Goal: Information Seeking & Learning: Learn about a topic

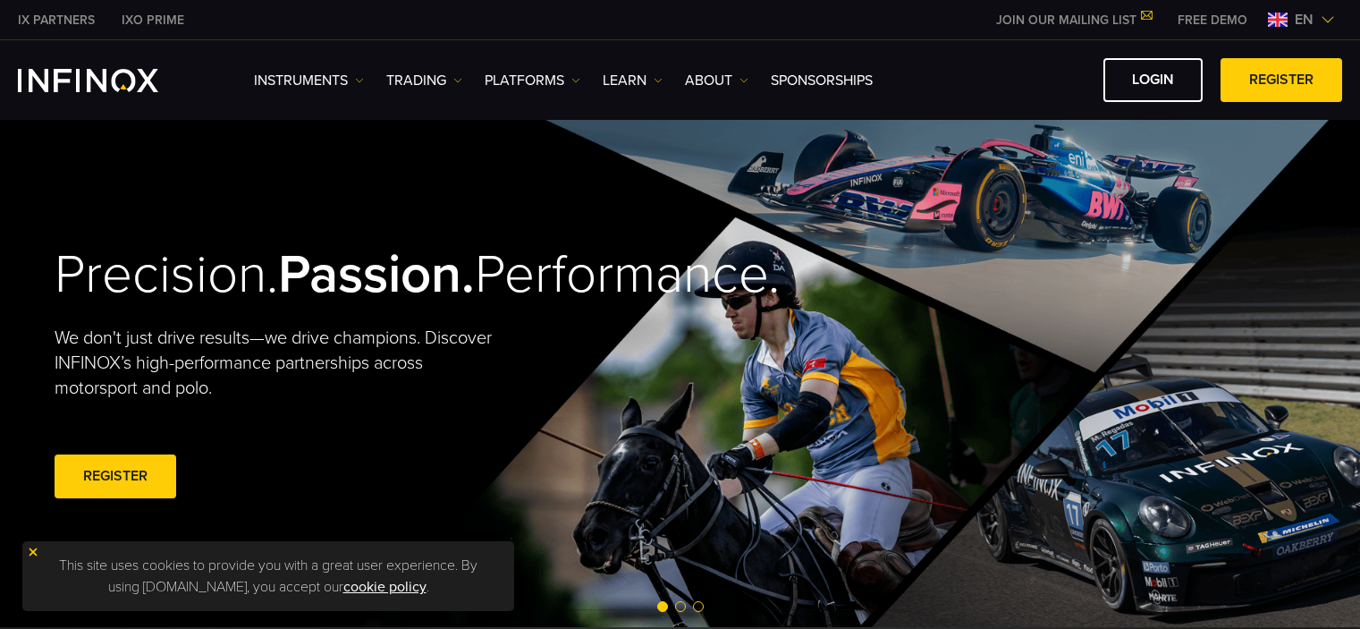
click at [362, 79] on img at bounding box center [359, 80] width 9 height 9
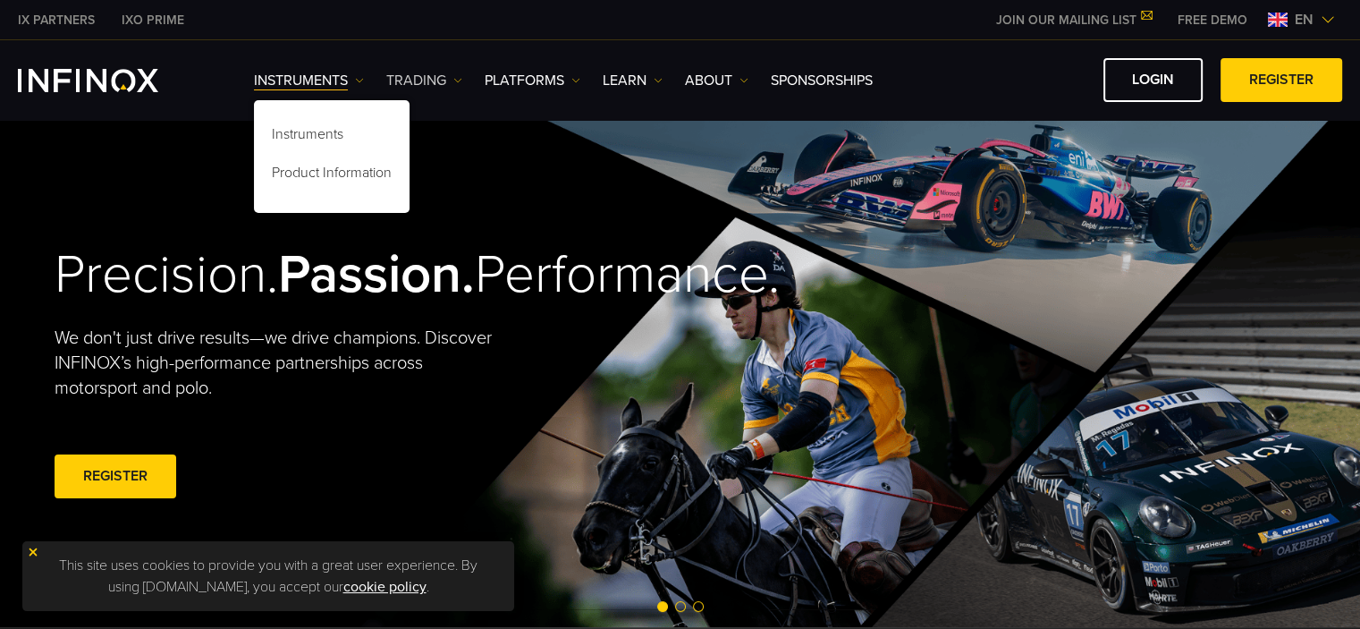
click at [460, 81] on img at bounding box center [457, 80] width 9 height 9
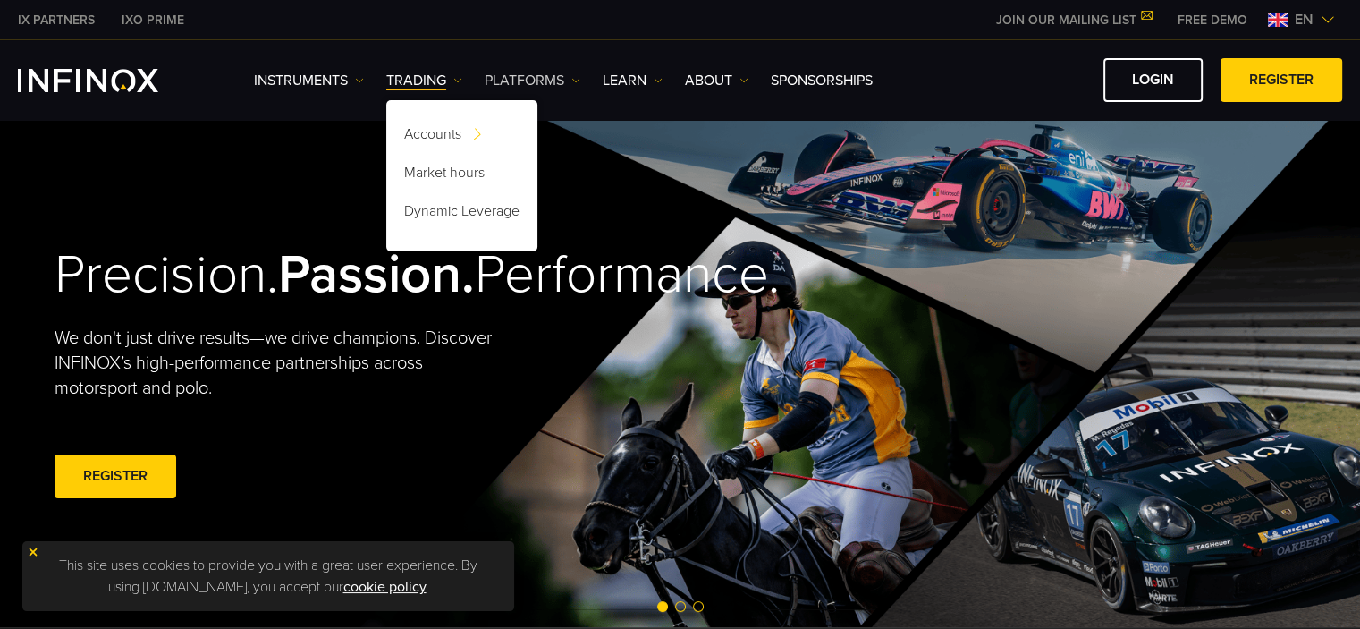
click at [575, 78] on img at bounding box center [575, 80] width 9 height 9
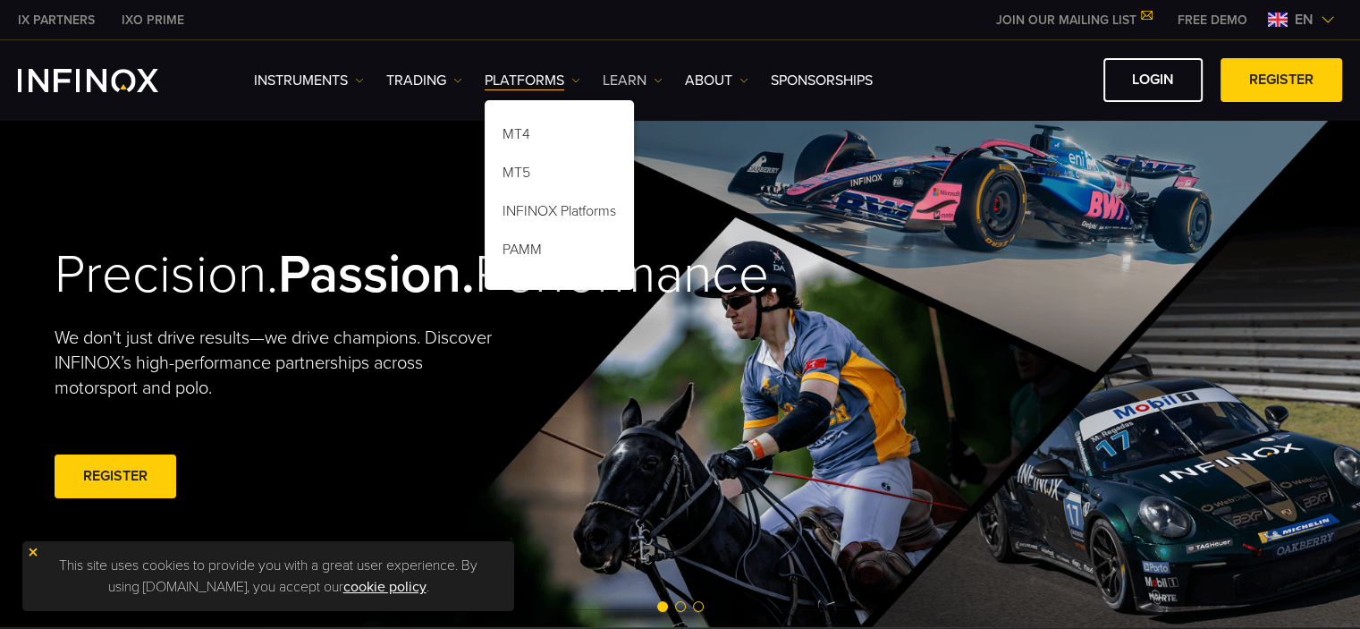
click at [662, 82] on img at bounding box center [658, 80] width 9 height 9
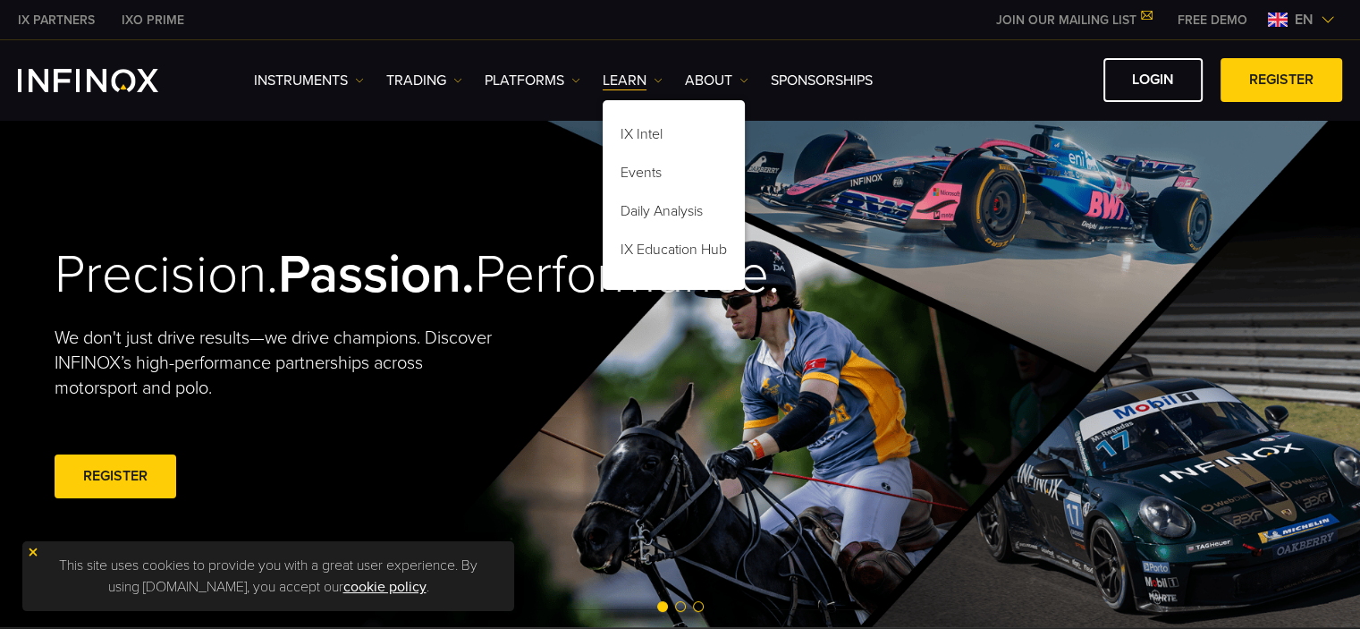
click at [751, 78] on ul "Instruments Instruments Product Information TRADING Accounts DEMO" at bounding box center [563, 80] width 619 height 21
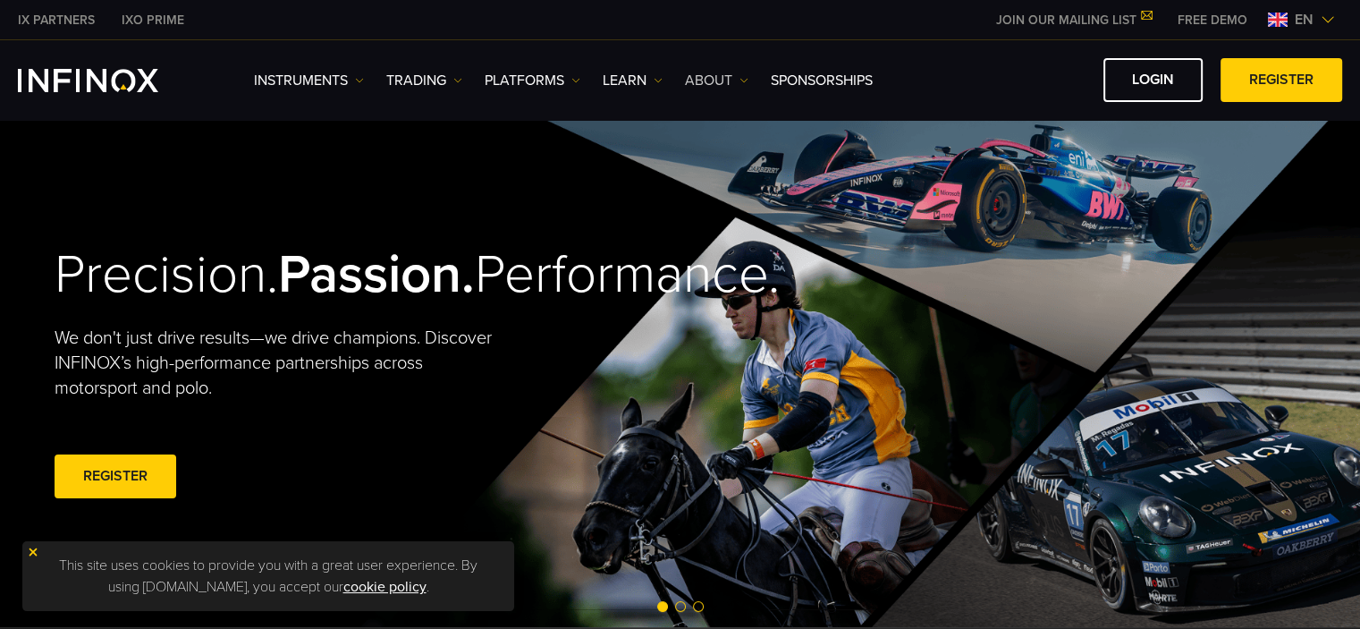
click at [748, 78] on img at bounding box center [743, 80] width 9 height 9
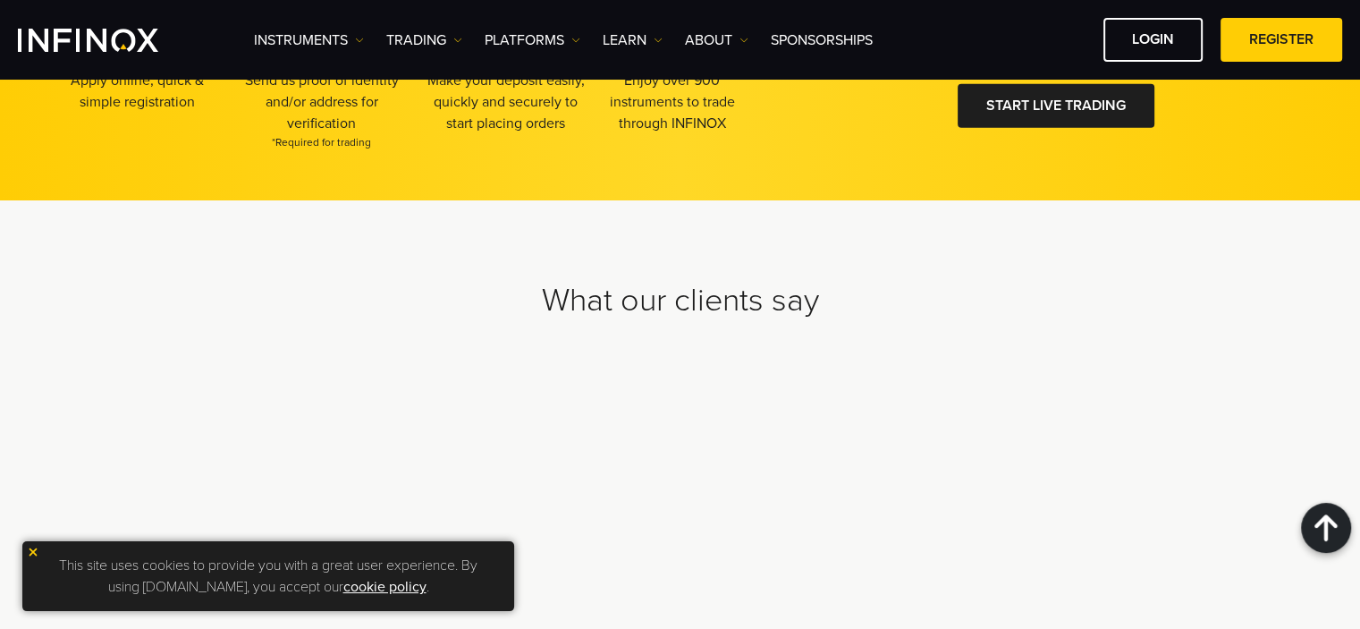
scroll to position [5645, 0]
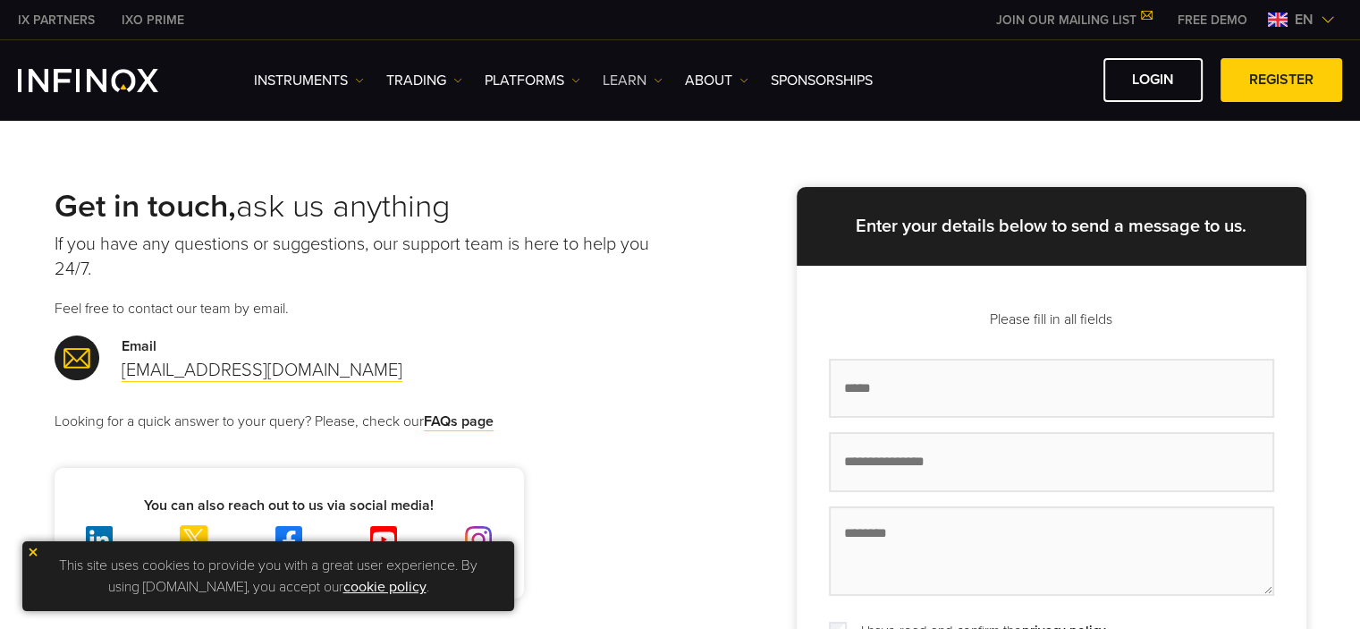
click at [647, 81] on link "Learn" at bounding box center [633, 80] width 60 height 21
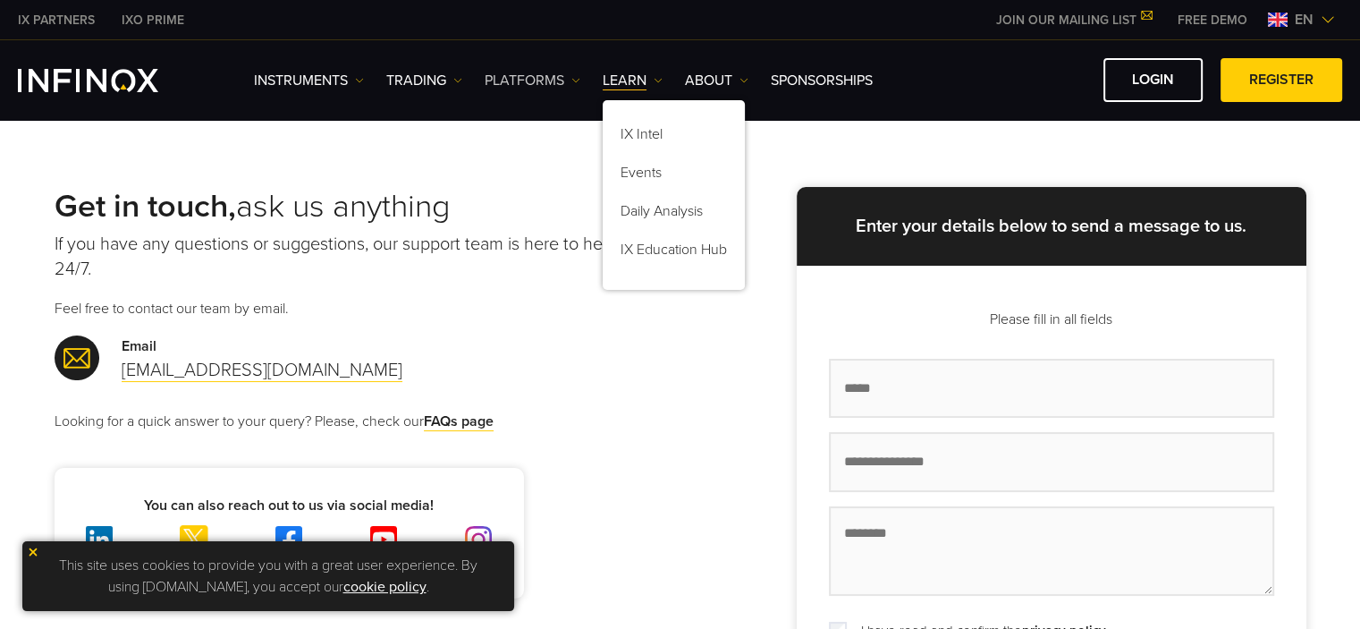
click at [542, 71] on link "PLATFORMS" at bounding box center [533, 80] width 96 height 21
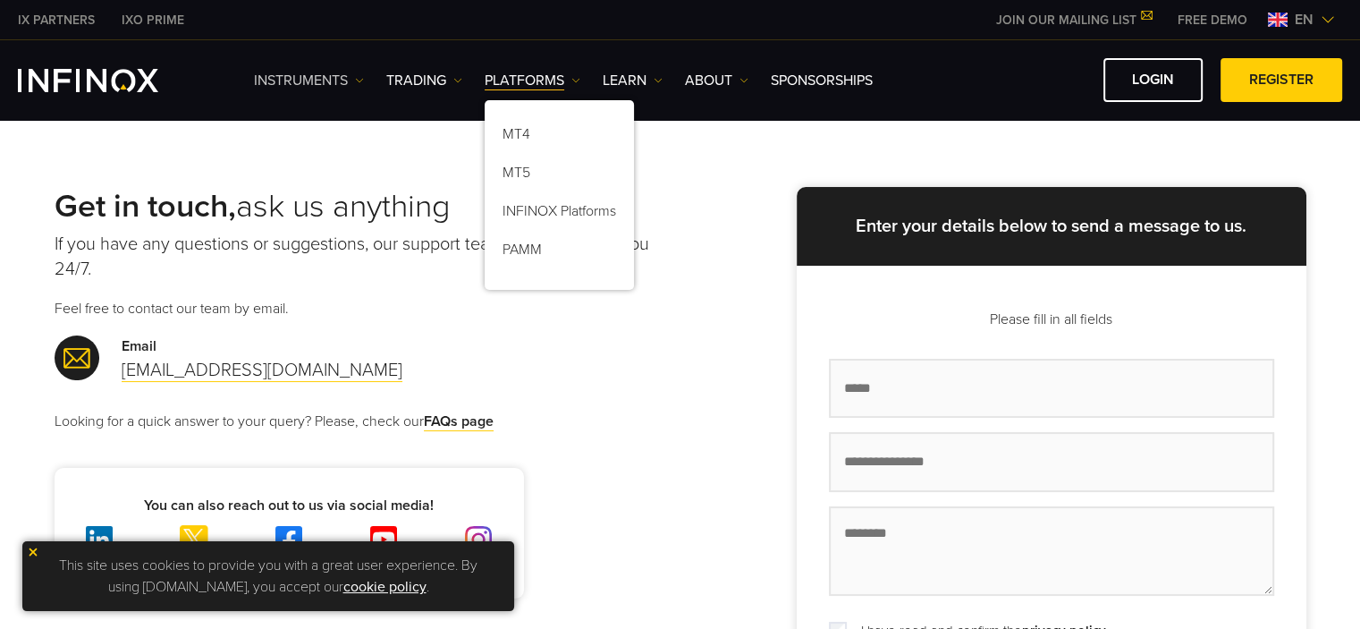
click at [358, 78] on img at bounding box center [359, 80] width 9 height 9
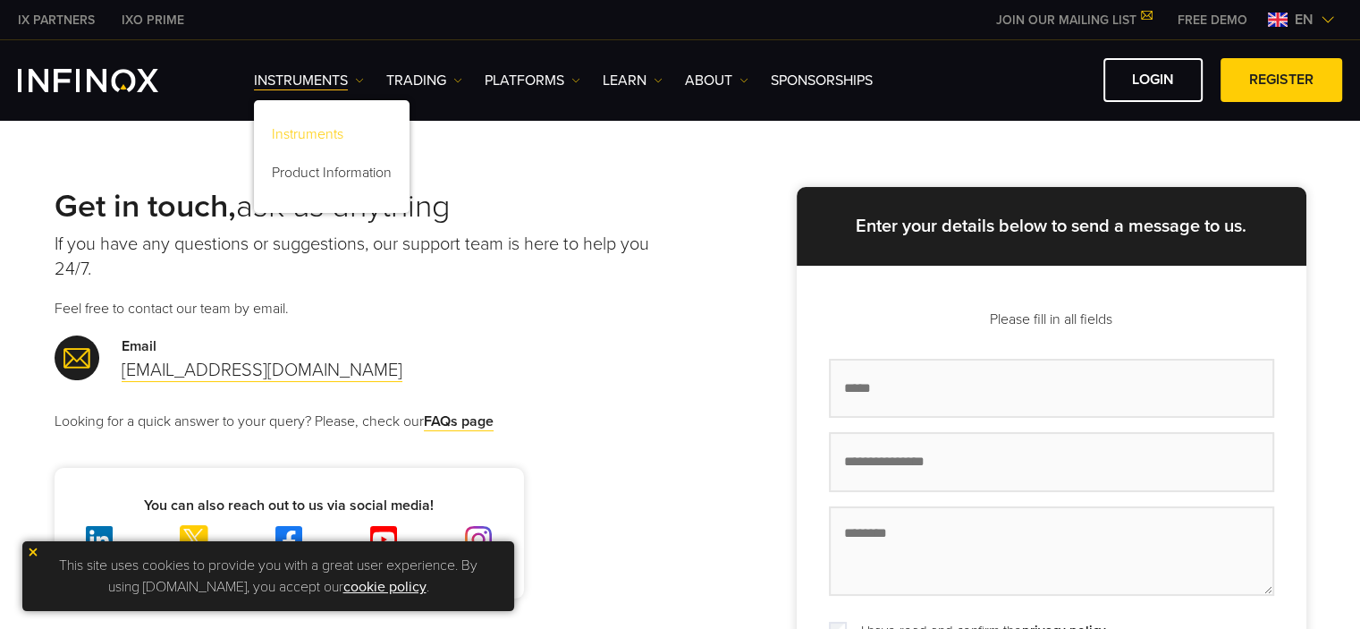
click at [331, 135] on link "Instruments" at bounding box center [332, 137] width 156 height 38
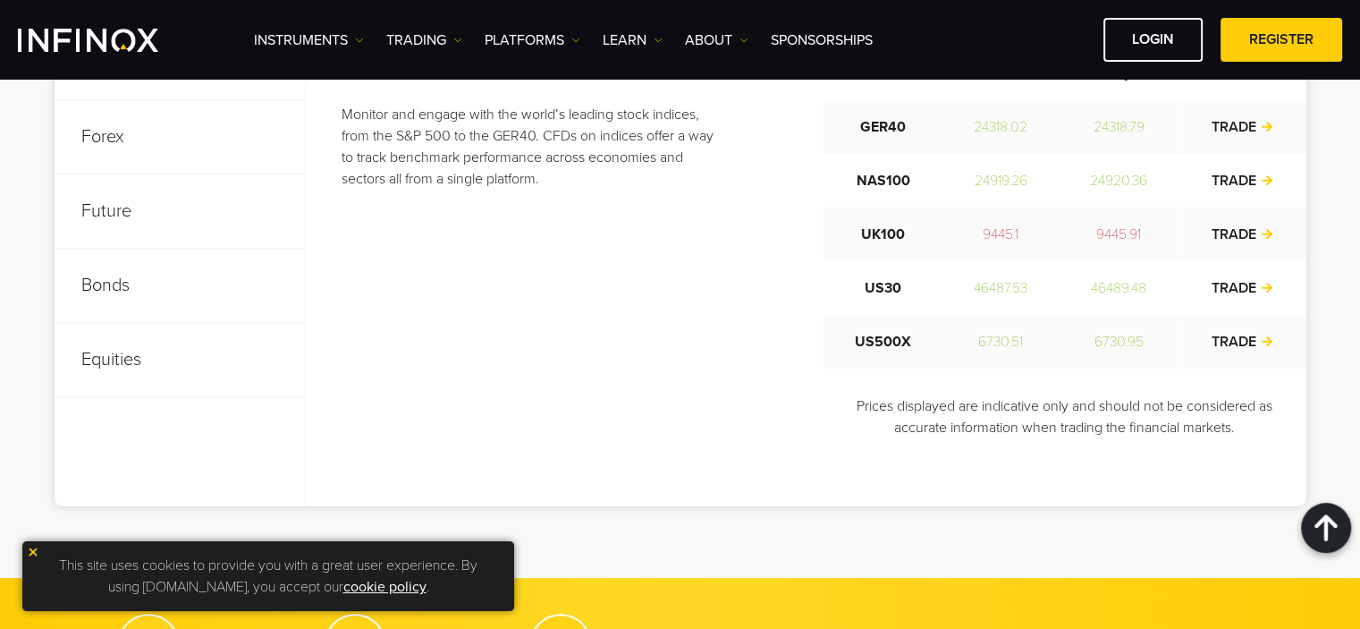
scroll to position [715, 0]
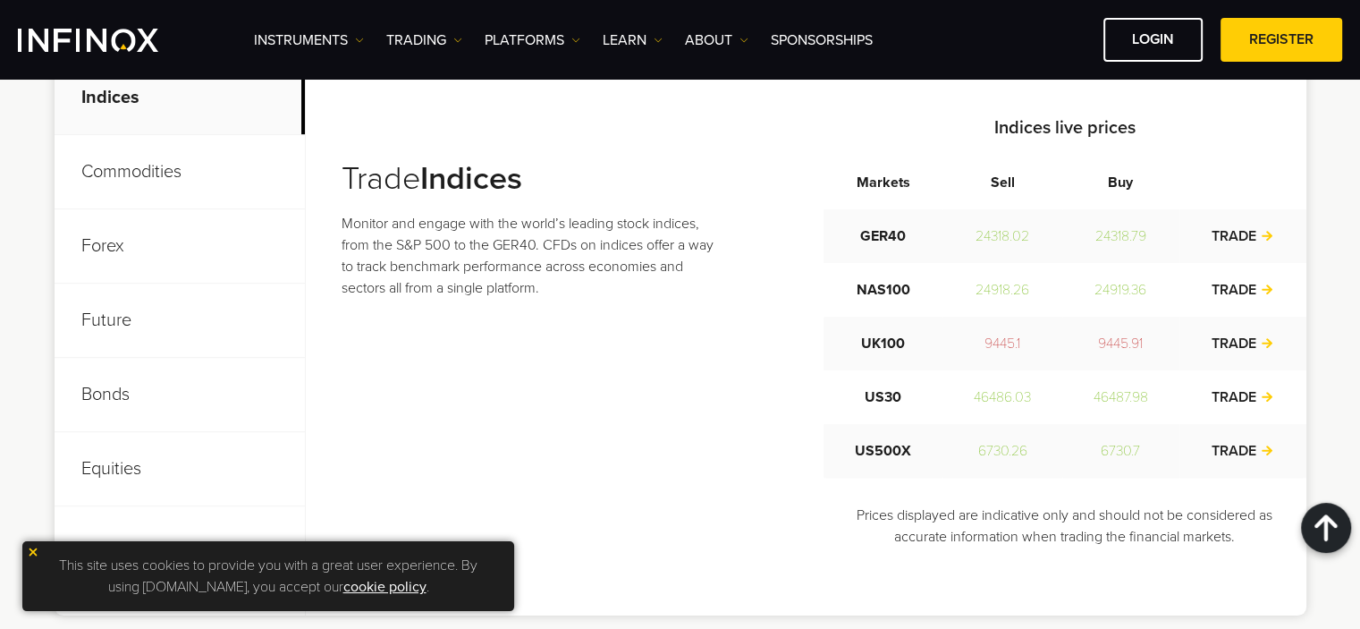
click at [130, 463] on p "Equities" at bounding box center [180, 469] width 250 height 74
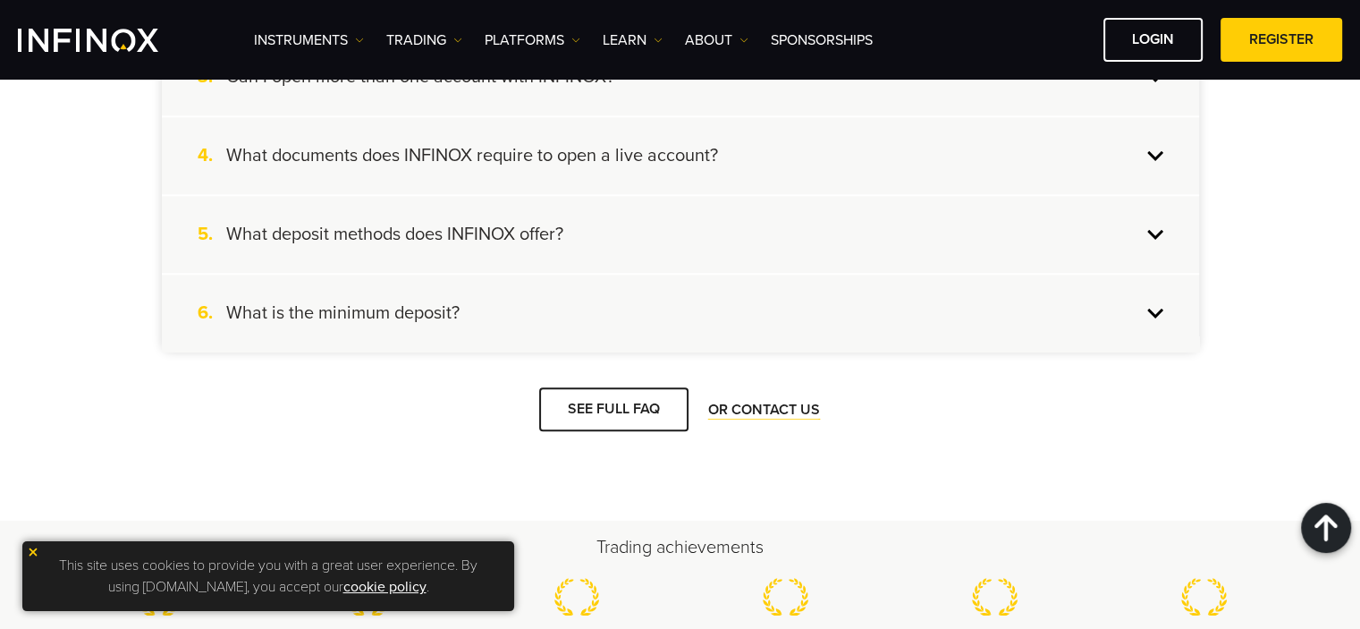
scroll to position [1967, 0]
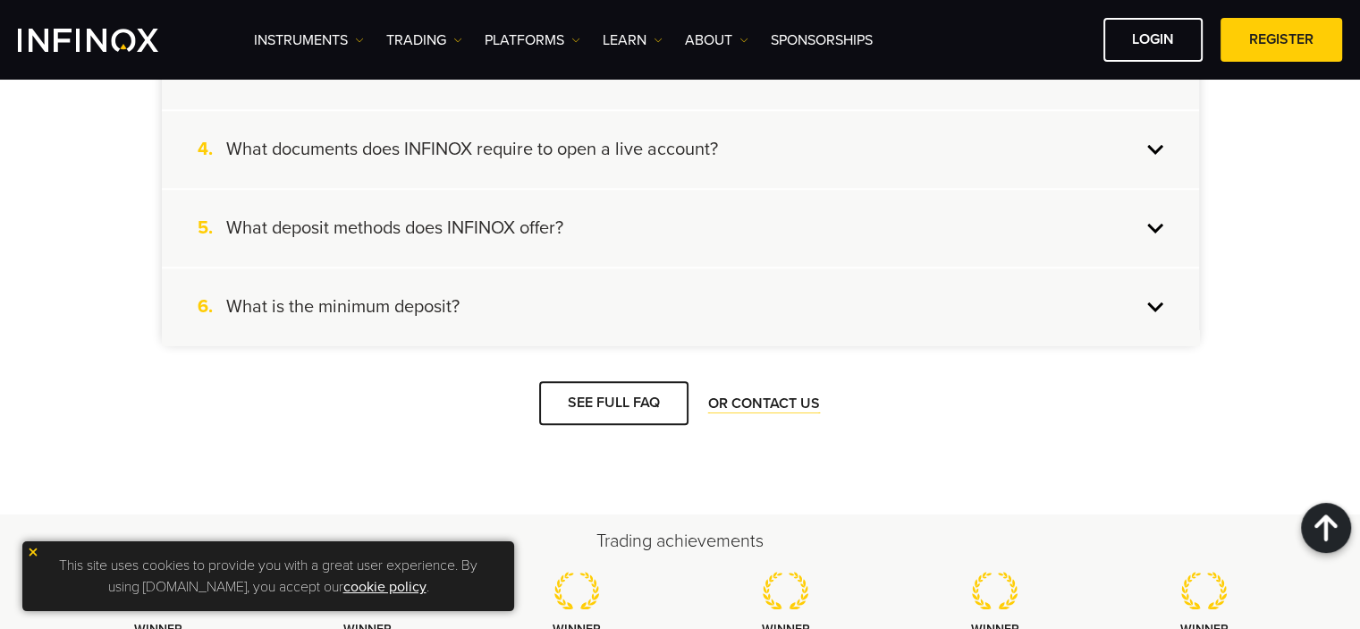
click at [648, 308] on div "6. What is the minimum deposit?" at bounding box center [680, 306] width 1037 height 77
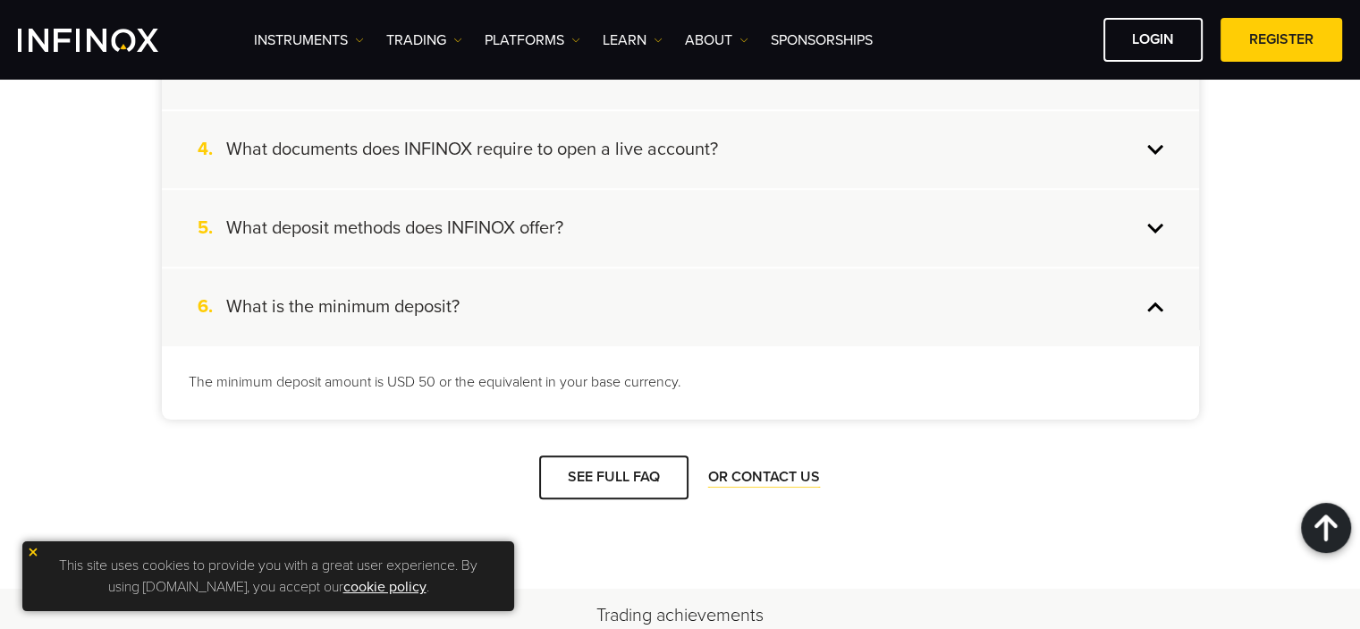
click at [648, 308] on div "6. What is the minimum deposit?" at bounding box center [680, 306] width 1037 height 77
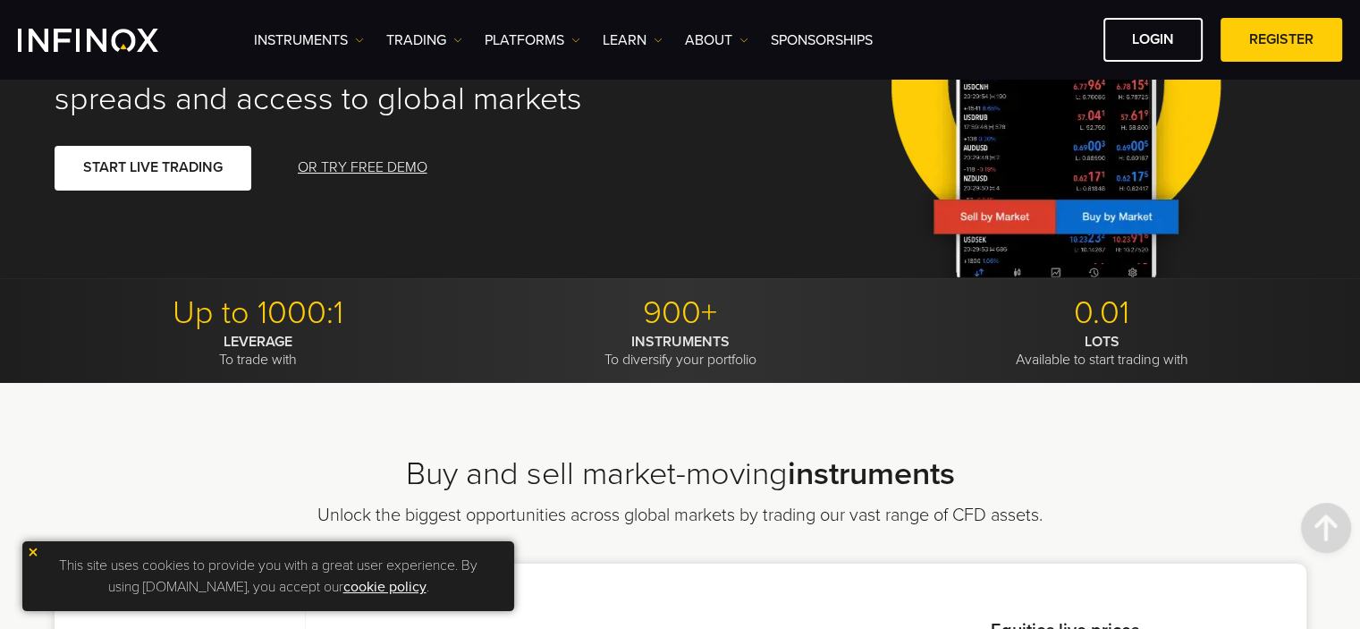
scroll to position [0, 0]
